Goal: Navigation & Orientation: Find specific page/section

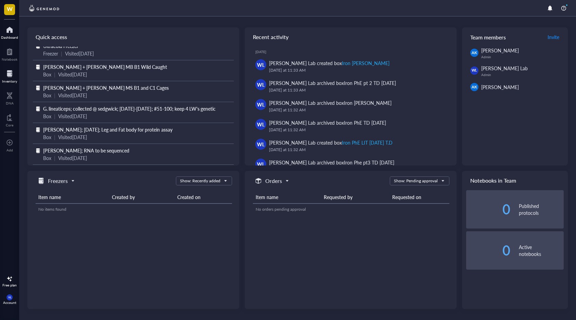
click at [5, 75] on div at bounding box center [9, 73] width 15 height 11
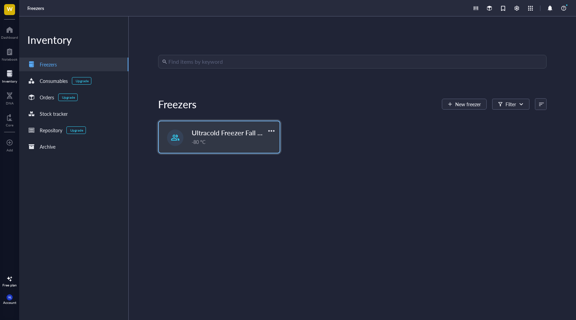
click at [234, 141] on div "-80 °C" at bounding box center [234, 142] width 84 height 8
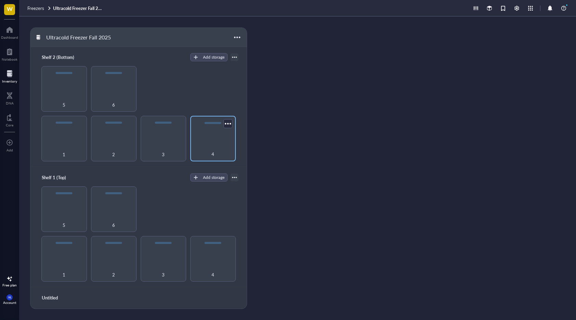
click at [206, 143] on div "4" at bounding box center [213, 150] width 39 height 15
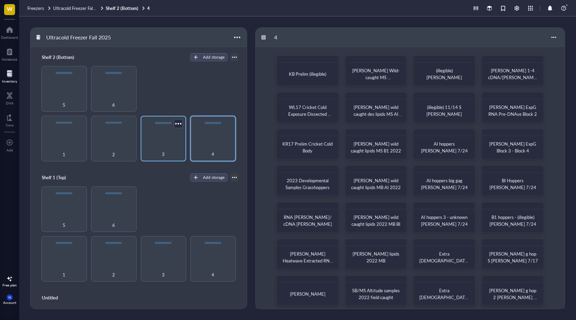
click at [176, 140] on div "3" at bounding box center [164, 139] width 46 height 46
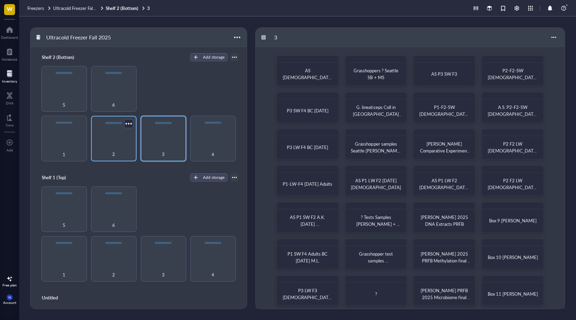
click at [114, 139] on div "2" at bounding box center [114, 139] width 46 height 46
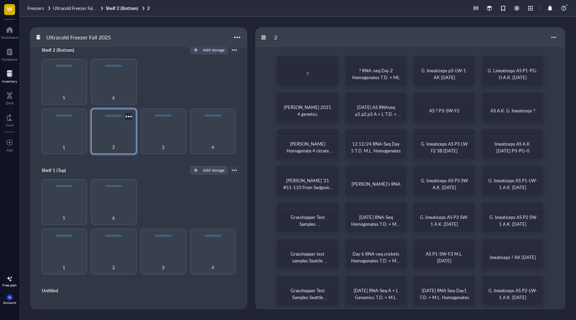
scroll to position [10, 0]
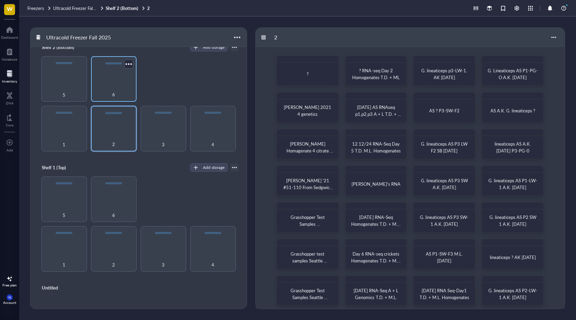
click at [116, 84] on div "6" at bounding box center [113, 90] width 39 height 15
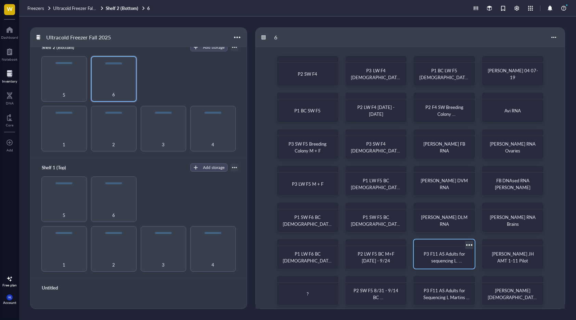
click at [450, 263] on span "P3 F11 AS Adults for sequencing L. Martins LW Line 8/15/2025" at bounding box center [445, 263] width 46 height 27
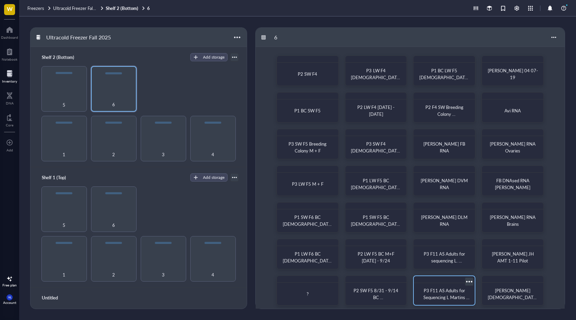
click at [459, 280] on div at bounding box center [444, 279] width 61 height 7
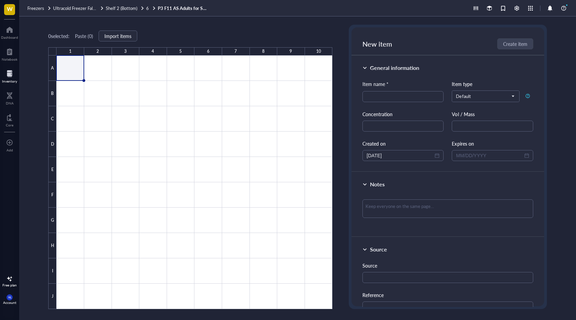
click at [202, 9] on link "P3 F11 AS Adults for Sequencing L Martins 8/15/2025 SW Line" at bounding box center [183, 8] width 51 height 6
click at [167, 8] on link "P3 F11 AS Adults for Sequencing L Martins 8/15/2025 SW Line" at bounding box center [183, 8] width 51 height 6
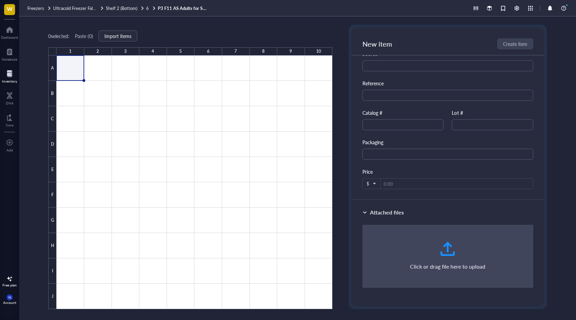
scroll to position [212, 0]
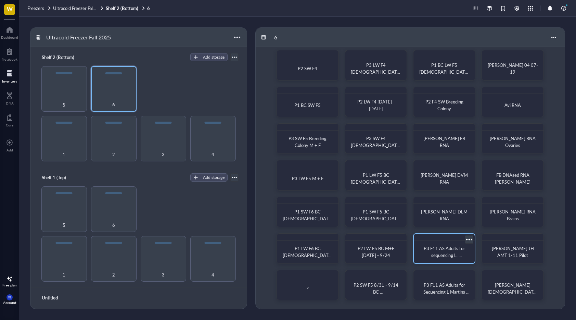
scroll to position [5, 0]
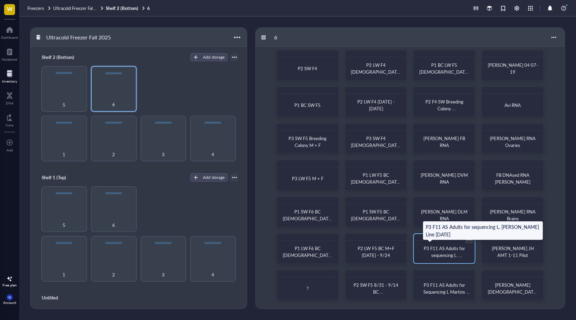
click at [449, 245] on span "P3 F11 AS Adults for sequencing L. Martins LW Line 8/15/2025" at bounding box center [445, 258] width 46 height 27
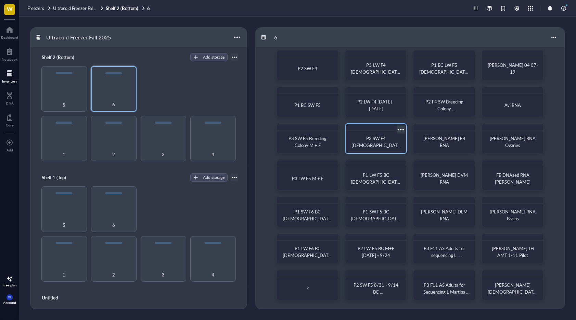
scroll to position [5, 0]
click at [102, 209] on div "6" at bounding box center [114, 209] width 46 height 46
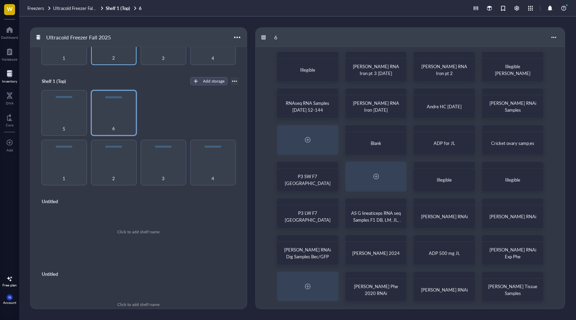
scroll to position [112, 0]
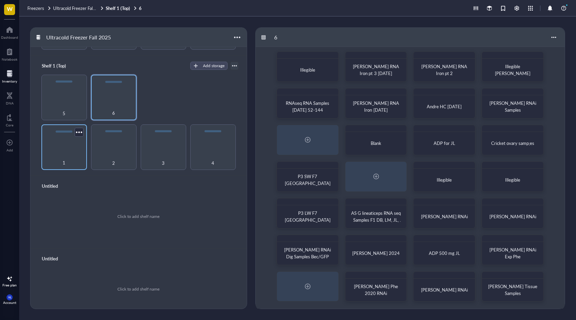
click at [66, 158] on div "1" at bounding box center [64, 158] width 39 height 15
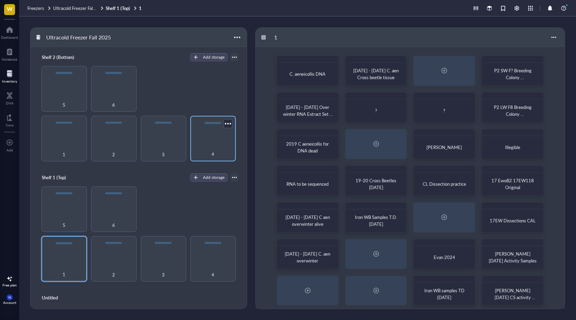
click at [199, 139] on div "4" at bounding box center [213, 139] width 46 height 46
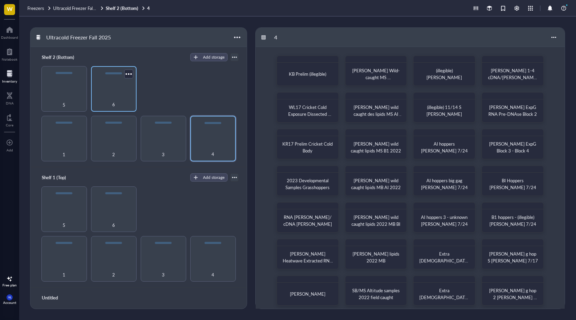
click at [115, 95] on div "6" at bounding box center [113, 100] width 39 height 15
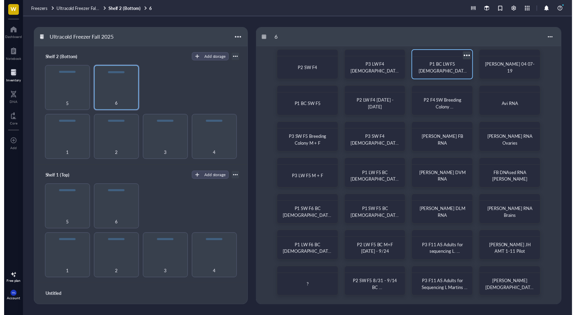
scroll to position [5, 0]
